Goal: Task Accomplishment & Management: Manage account settings

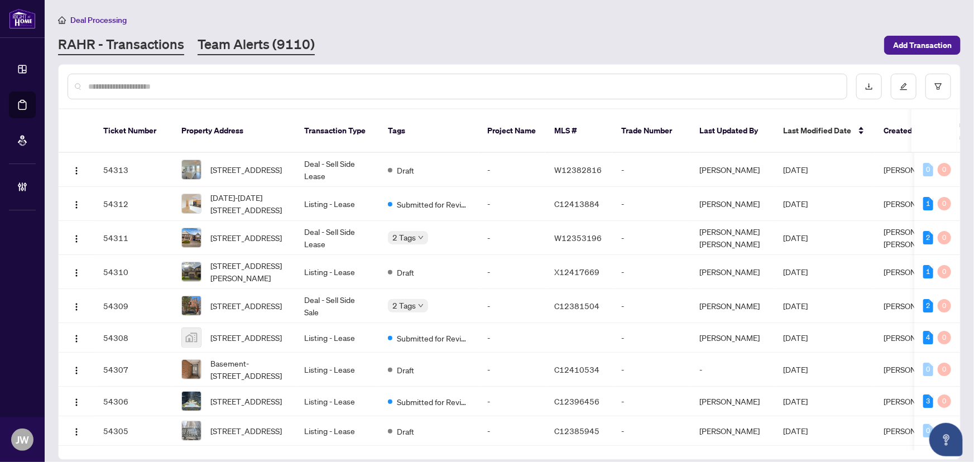
click at [241, 40] on link "Team Alerts (9110)" at bounding box center [256, 45] width 117 height 20
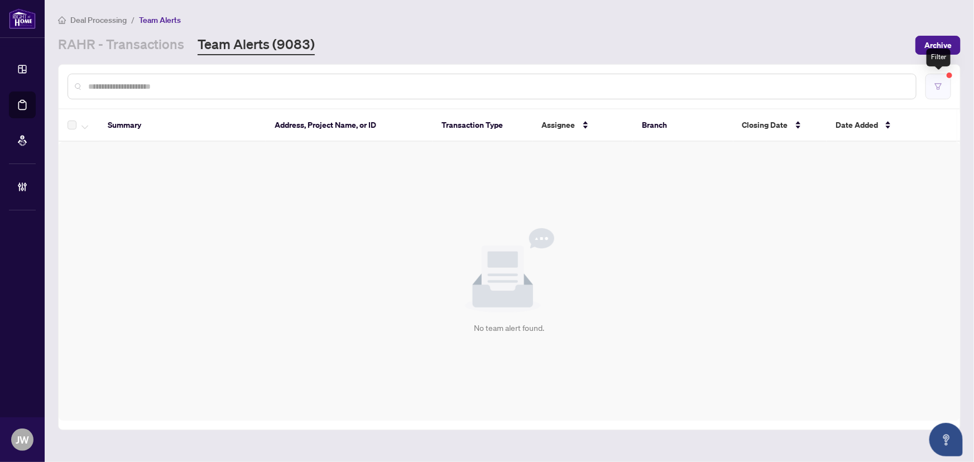
click at [944, 84] on button "button" at bounding box center [939, 87] width 26 height 26
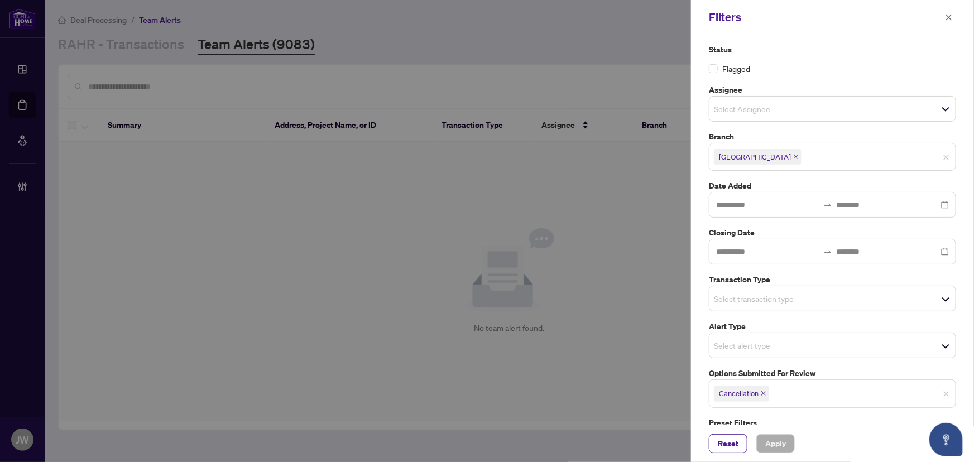
click at [766, 394] on icon "close" at bounding box center [764, 394] width 6 height 6
click at [780, 443] on span "Apply" at bounding box center [776, 444] width 21 height 18
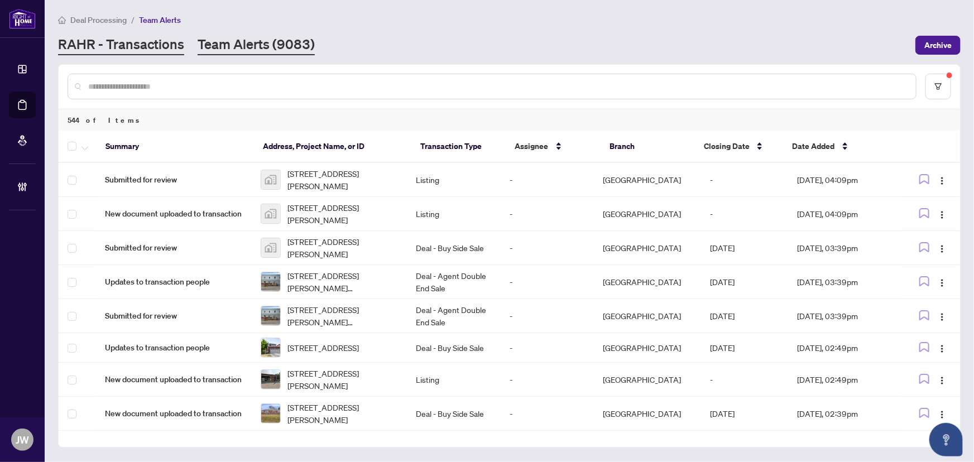
click at [137, 41] on link "RAHR - Transactions" at bounding box center [121, 45] width 126 height 20
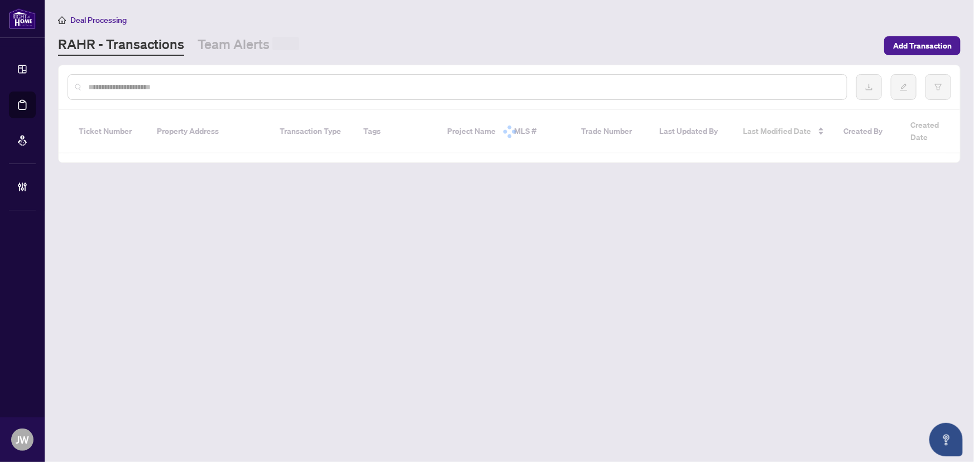
click at [144, 89] on input "text" at bounding box center [463, 87] width 750 height 12
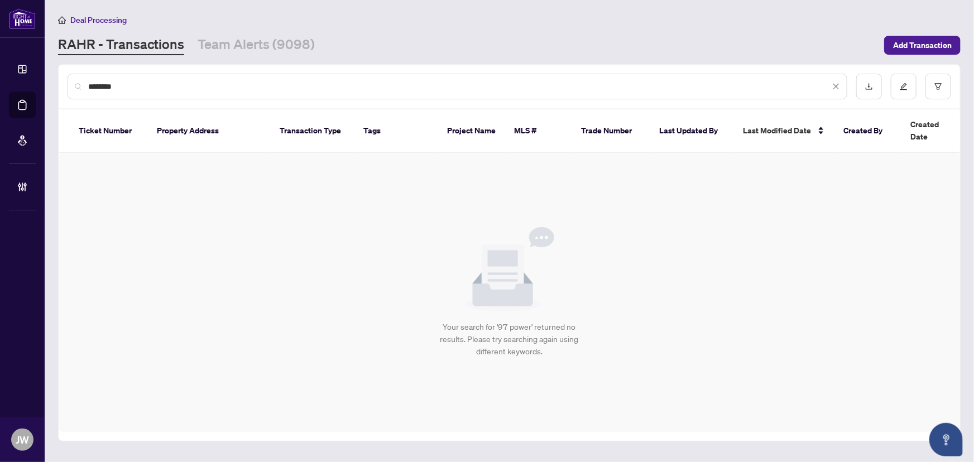
click at [151, 82] on input "********" at bounding box center [459, 86] width 742 height 12
click at [941, 88] on icon "filter" at bounding box center [939, 87] width 8 height 8
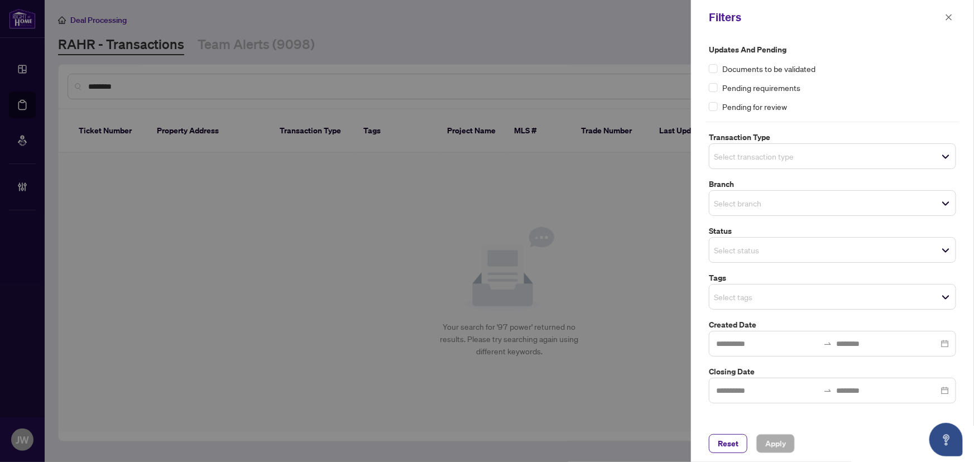
click at [729, 432] on div "Reset Apply" at bounding box center [832, 444] width 283 height 37
click at [720, 446] on span "Reset" at bounding box center [728, 444] width 21 height 18
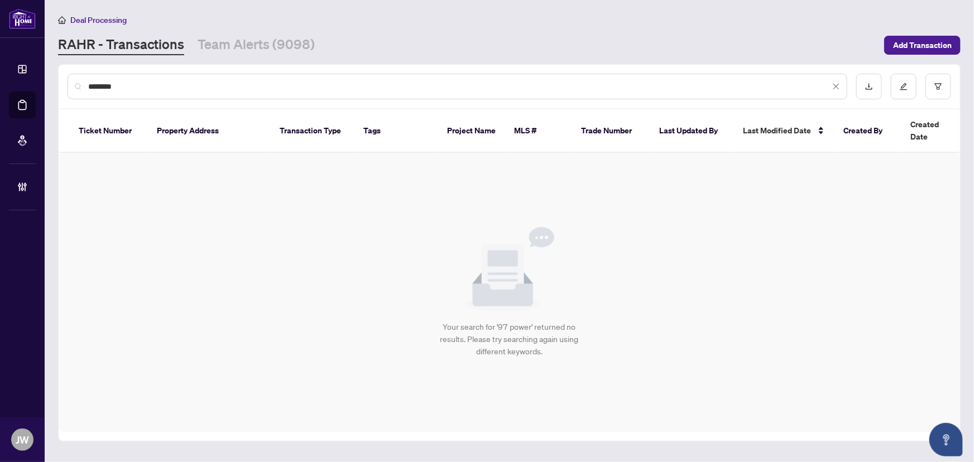
click at [133, 82] on input "********" at bounding box center [459, 86] width 742 height 12
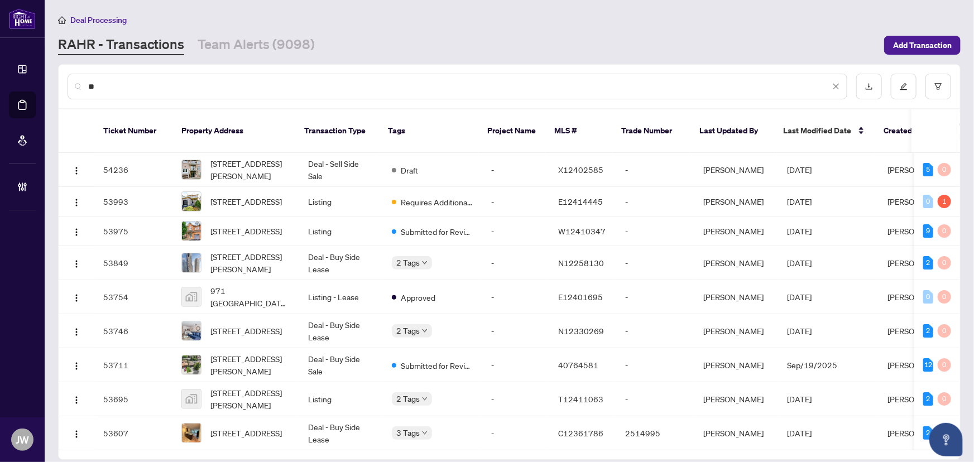
type input "*"
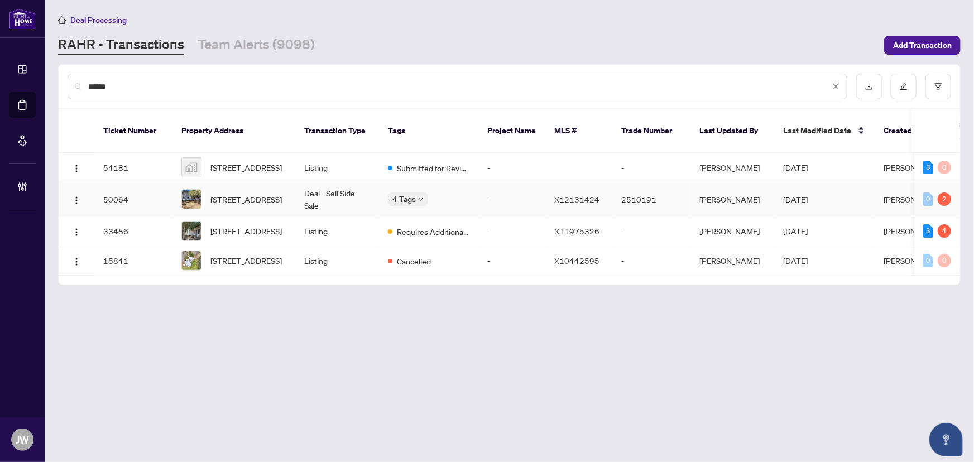
type input "******"
click at [352, 189] on td "Deal - Sell Side Sale" at bounding box center [337, 200] width 84 height 34
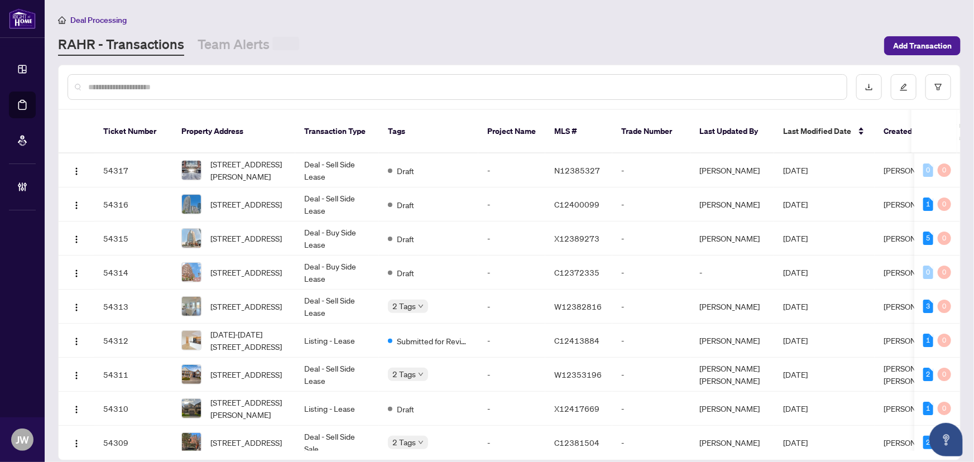
click at [164, 88] on input "text" at bounding box center [463, 87] width 750 height 12
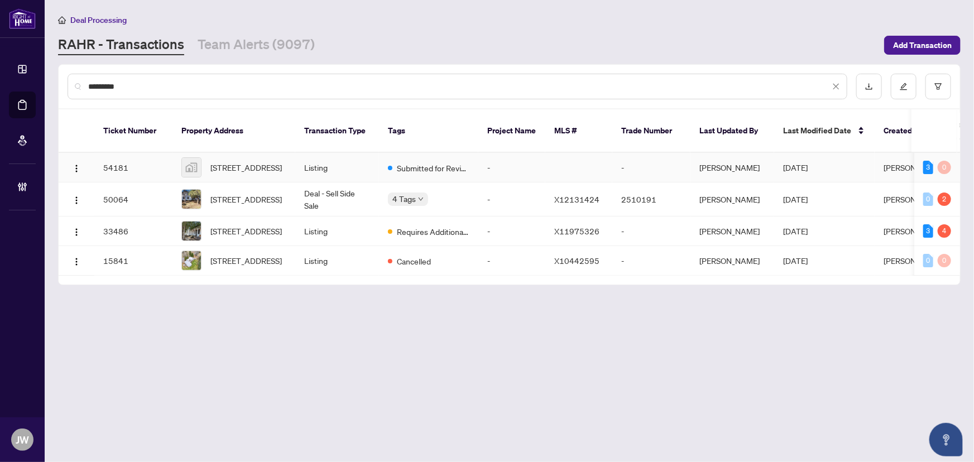
type input "*********"
click at [338, 153] on td "Listing" at bounding box center [337, 168] width 84 height 30
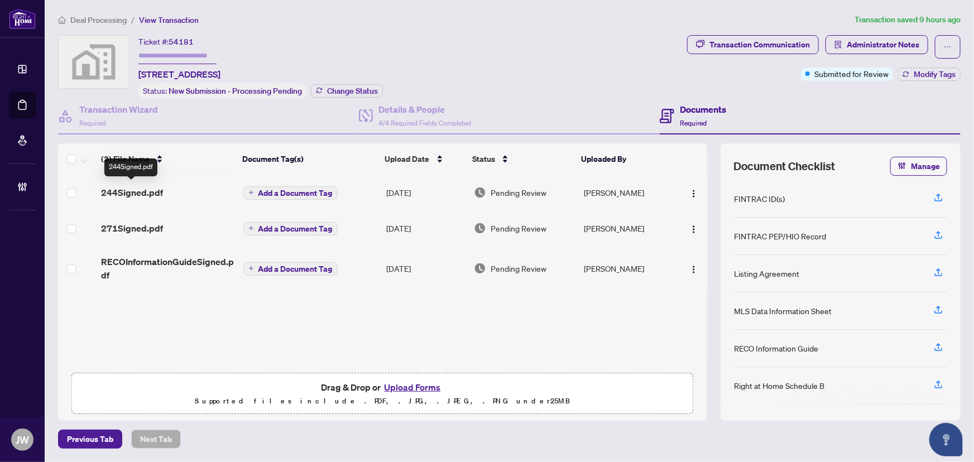
click at [136, 194] on span "244Signed.pdf" at bounding box center [132, 192] width 62 height 13
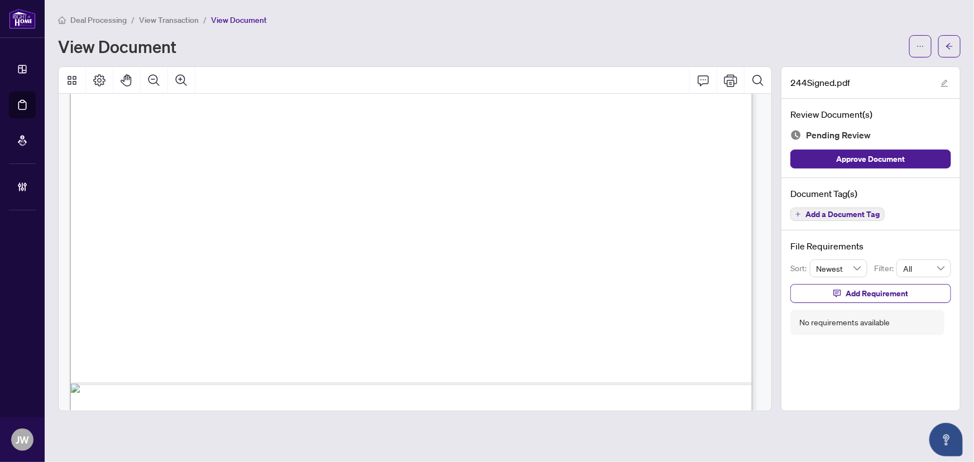
scroll to position [589, 0]
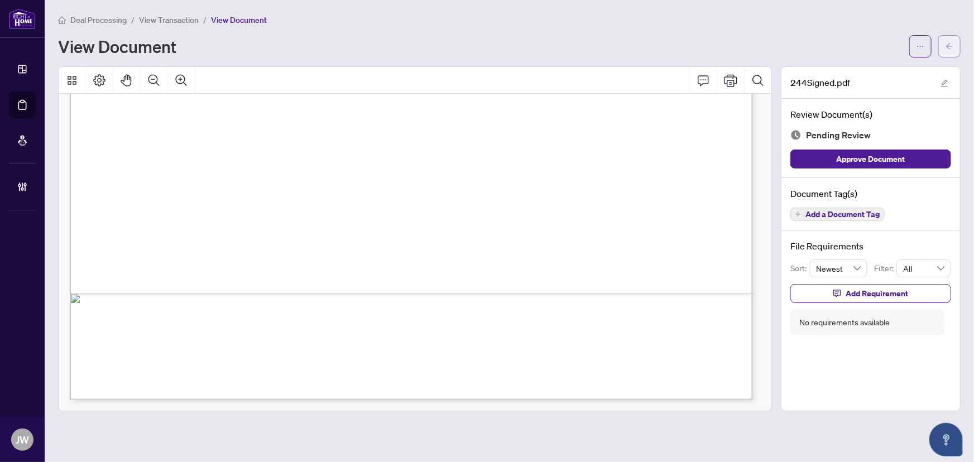
click at [952, 45] on icon "arrow-left" at bounding box center [950, 46] width 8 height 8
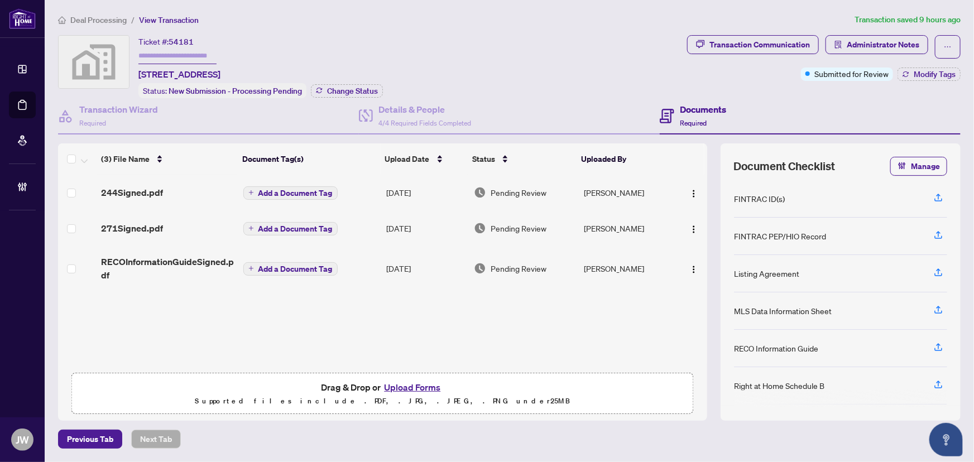
click at [99, 22] on span "Deal Processing" at bounding box center [98, 20] width 56 height 10
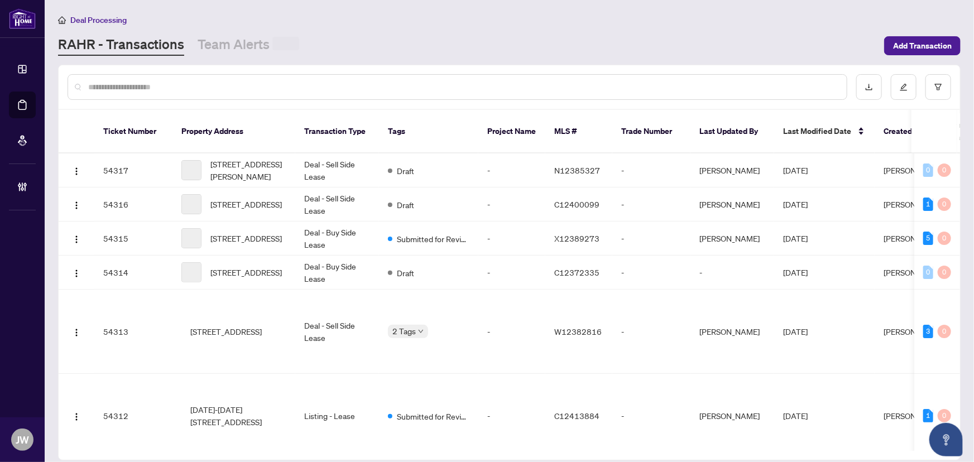
click at [169, 88] on input "text" at bounding box center [463, 87] width 750 height 12
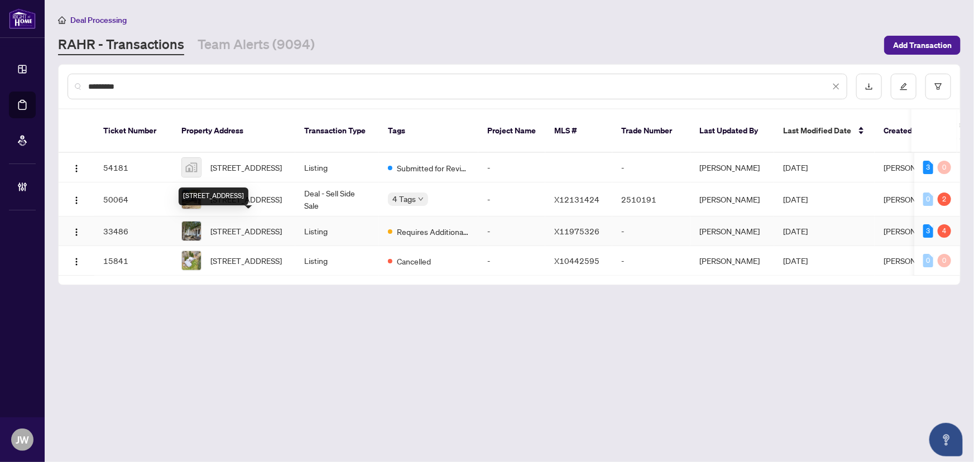
type input "*********"
click at [259, 225] on span "[STREET_ADDRESS]" at bounding box center [246, 231] width 71 height 12
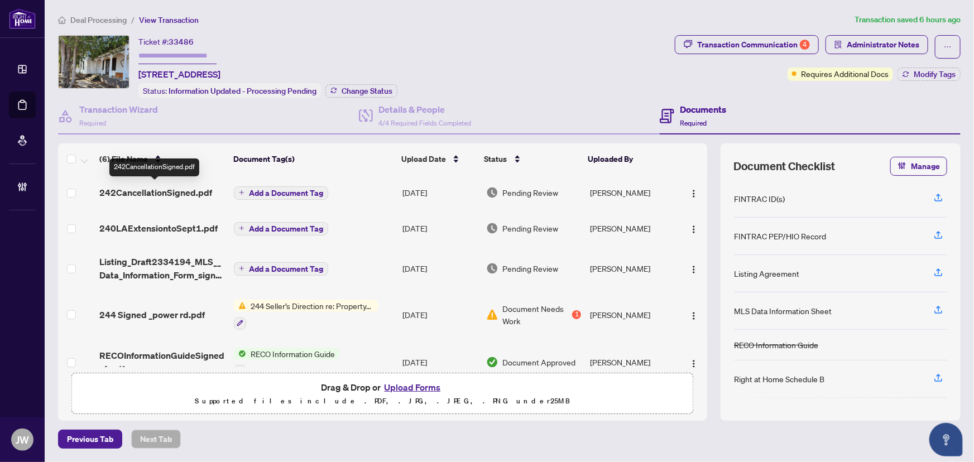
click at [137, 190] on span "242CancellationSigned.pdf" at bounding box center [155, 192] width 113 height 13
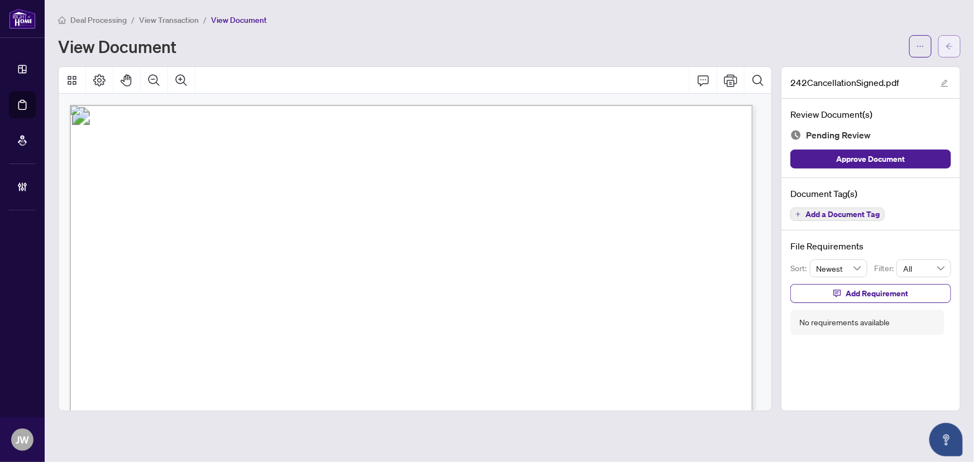
click at [949, 46] on icon "arrow-left" at bounding box center [950, 46] width 8 height 8
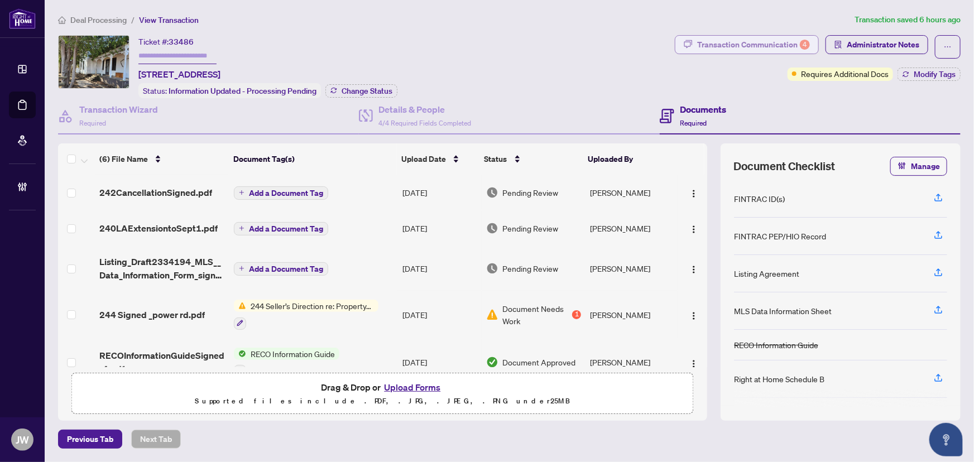
click at [753, 46] on div "Transaction Communication 4" at bounding box center [753, 45] width 113 height 18
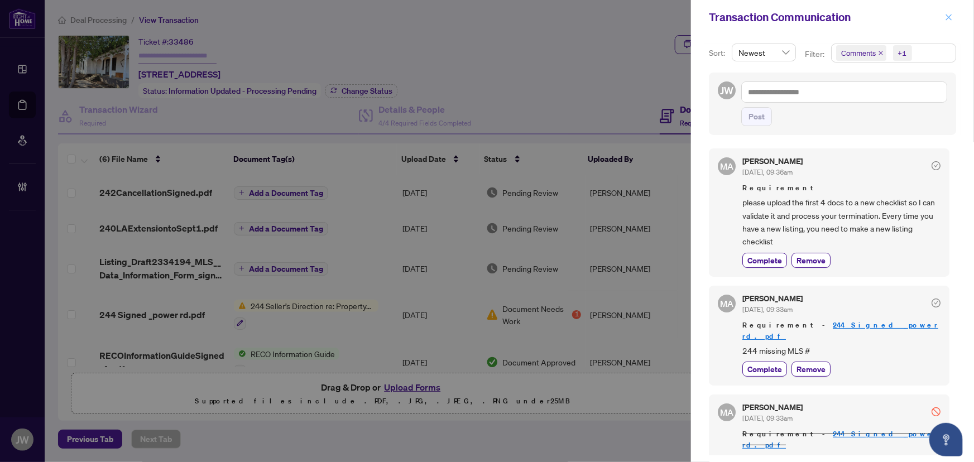
click at [945, 17] on icon "close" at bounding box center [949, 17] width 8 height 8
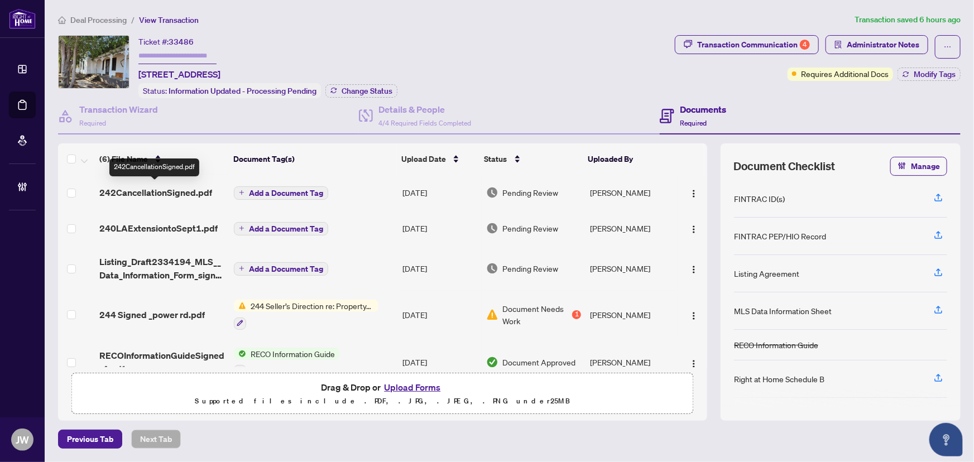
click at [151, 198] on td "242CancellationSigned.pdf" at bounding box center [162, 193] width 135 height 36
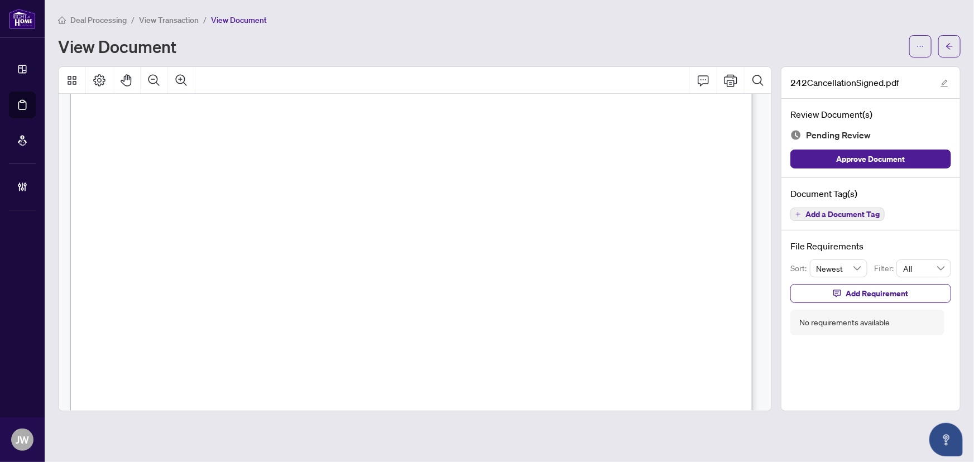
scroll to position [304, 0]
click at [954, 49] on button "button" at bounding box center [950, 46] width 22 height 22
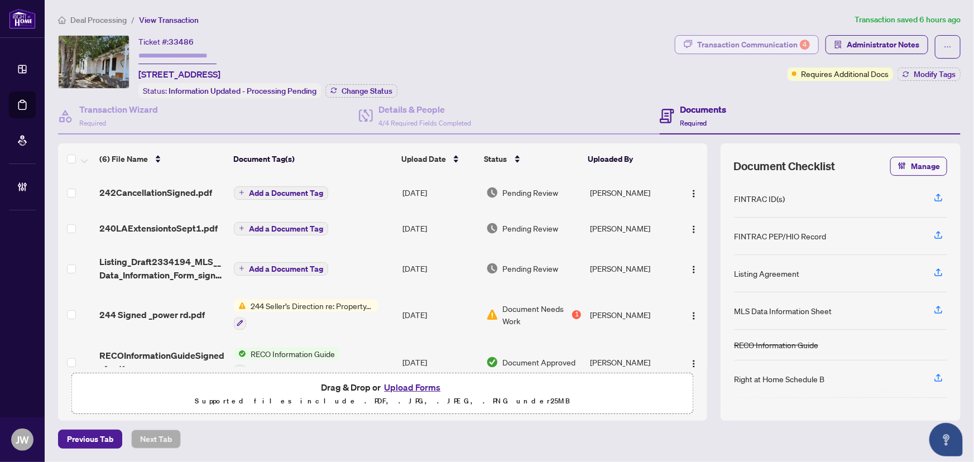
click at [783, 47] on div "Transaction Communication 4" at bounding box center [753, 45] width 113 height 18
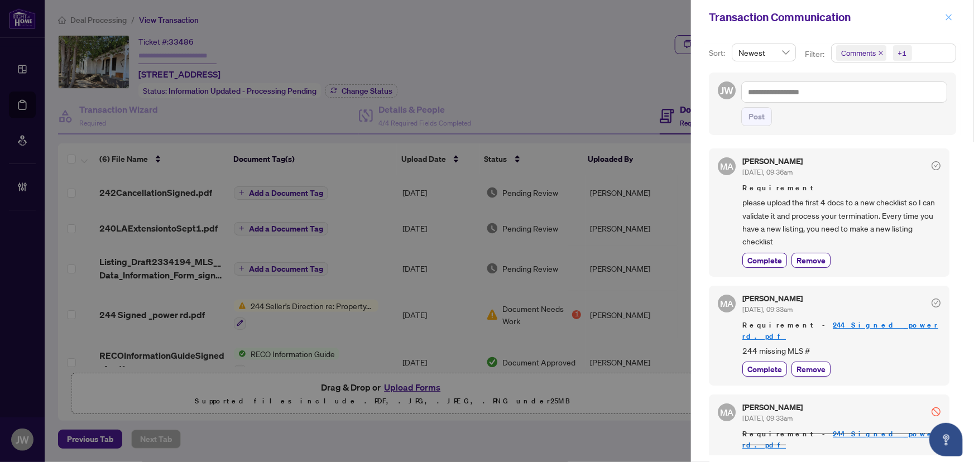
click at [953, 13] on icon "close" at bounding box center [949, 17] width 8 height 8
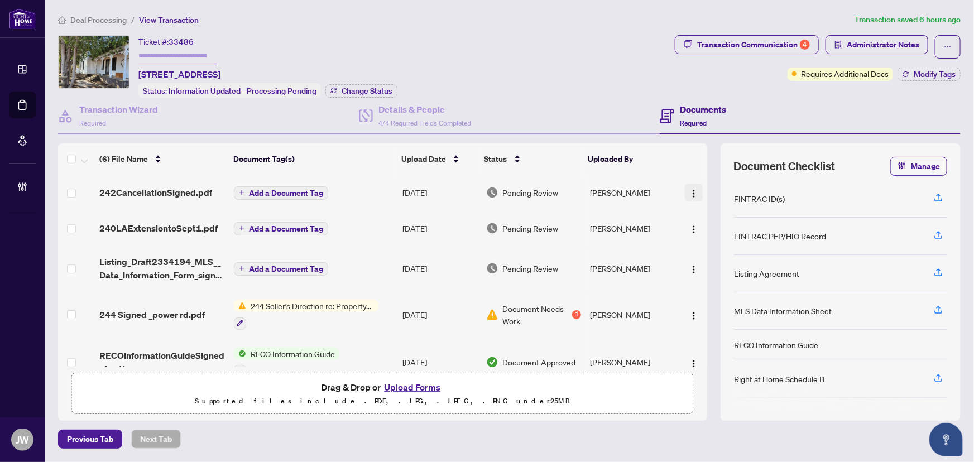
click at [696, 187] on button "button" at bounding box center [694, 193] width 18 height 18
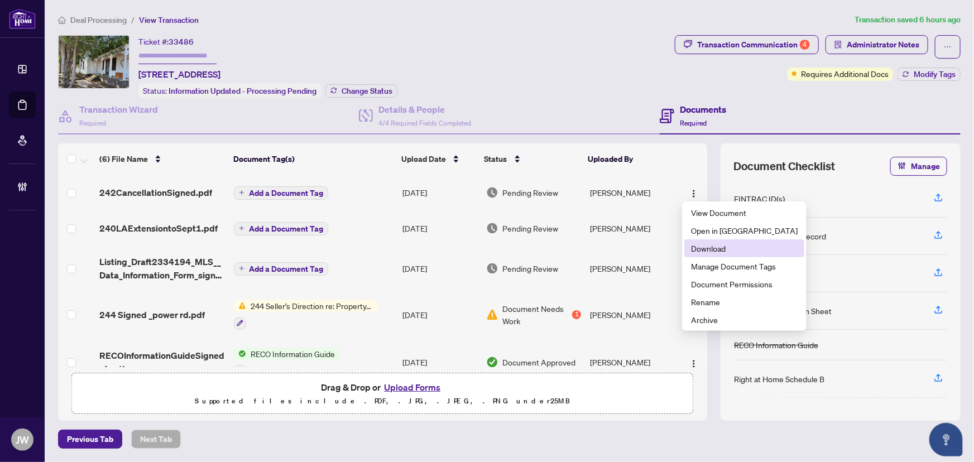
click at [709, 252] on span "Download" at bounding box center [744, 248] width 107 height 12
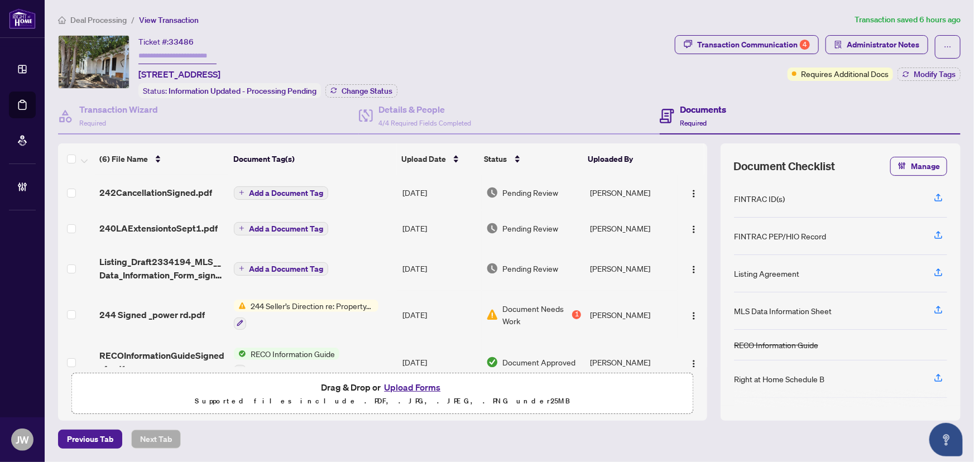
click at [191, 198] on td "242CancellationSigned.pdf" at bounding box center [162, 193] width 135 height 36
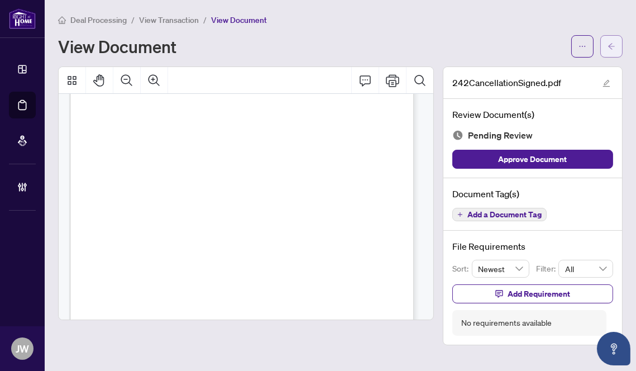
scroll to position [229, 0]
click at [586, 44] on button "button" at bounding box center [582, 46] width 22 height 22
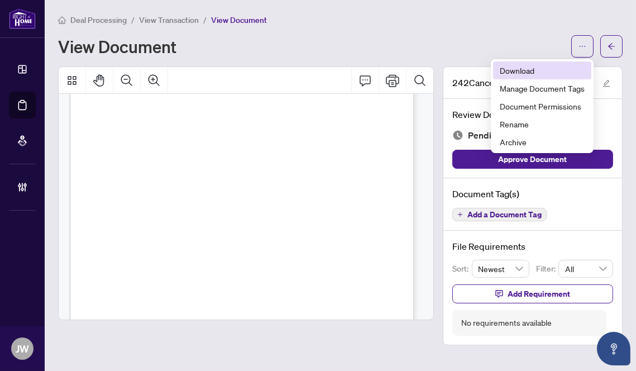
click at [519, 75] on span "Download" at bounding box center [542, 70] width 85 height 12
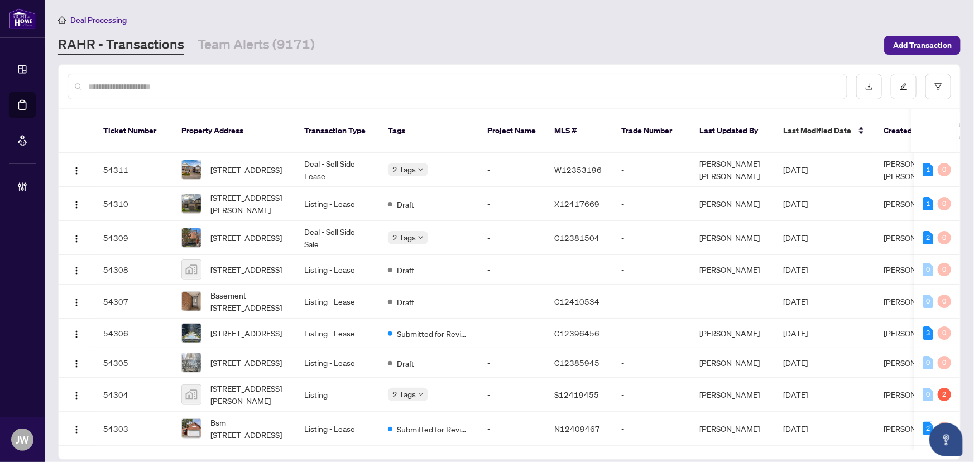
scroll to position [254, 0]
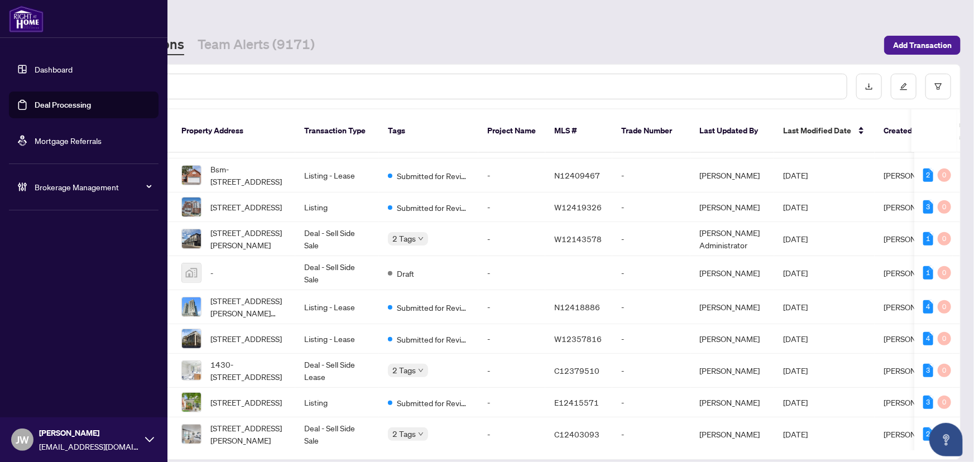
click at [79, 192] on span "Brokerage Management" at bounding box center [93, 187] width 116 height 12
click at [62, 273] on link "Manage Agents" at bounding box center [50, 267] width 55 height 10
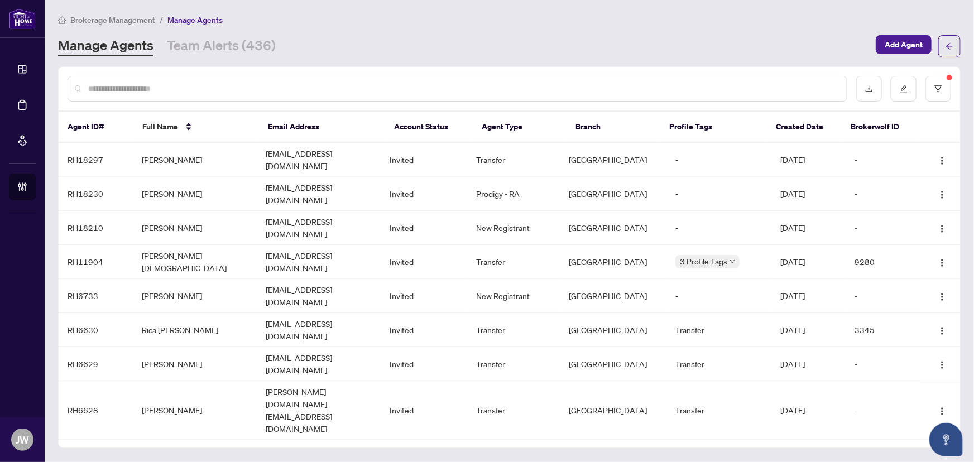
click at [151, 89] on input "text" at bounding box center [463, 89] width 750 height 12
